Goal: Task Accomplishment & Management: Manage account settings

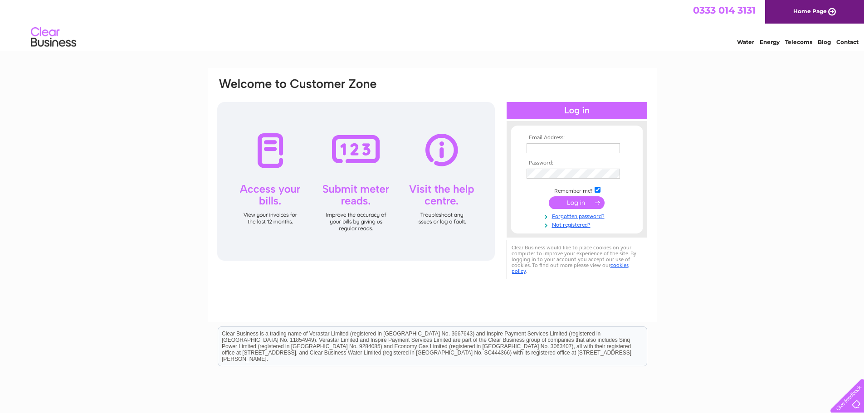
type input "Carole.5colourbank@gmail.com"
click at [567, 204] on input "submit" at bounding box center [577, 202] width 56 height 13
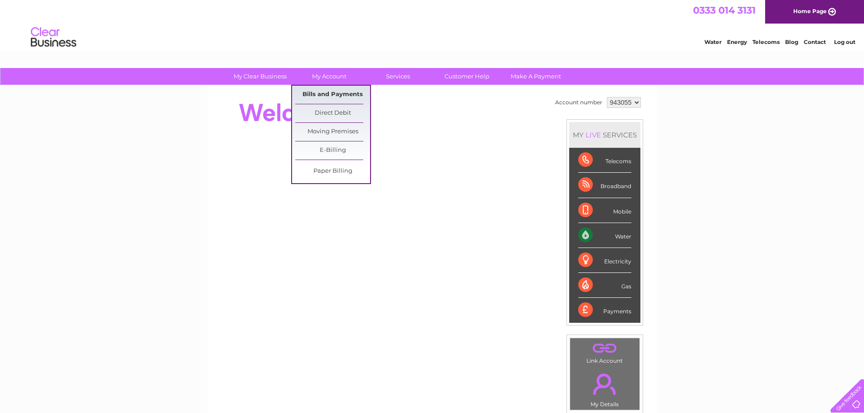
click at [343, 95] on link "Bills and Payments" at bounding box center [332, 95] width 75 height 18
